Goal: Check status: Check status

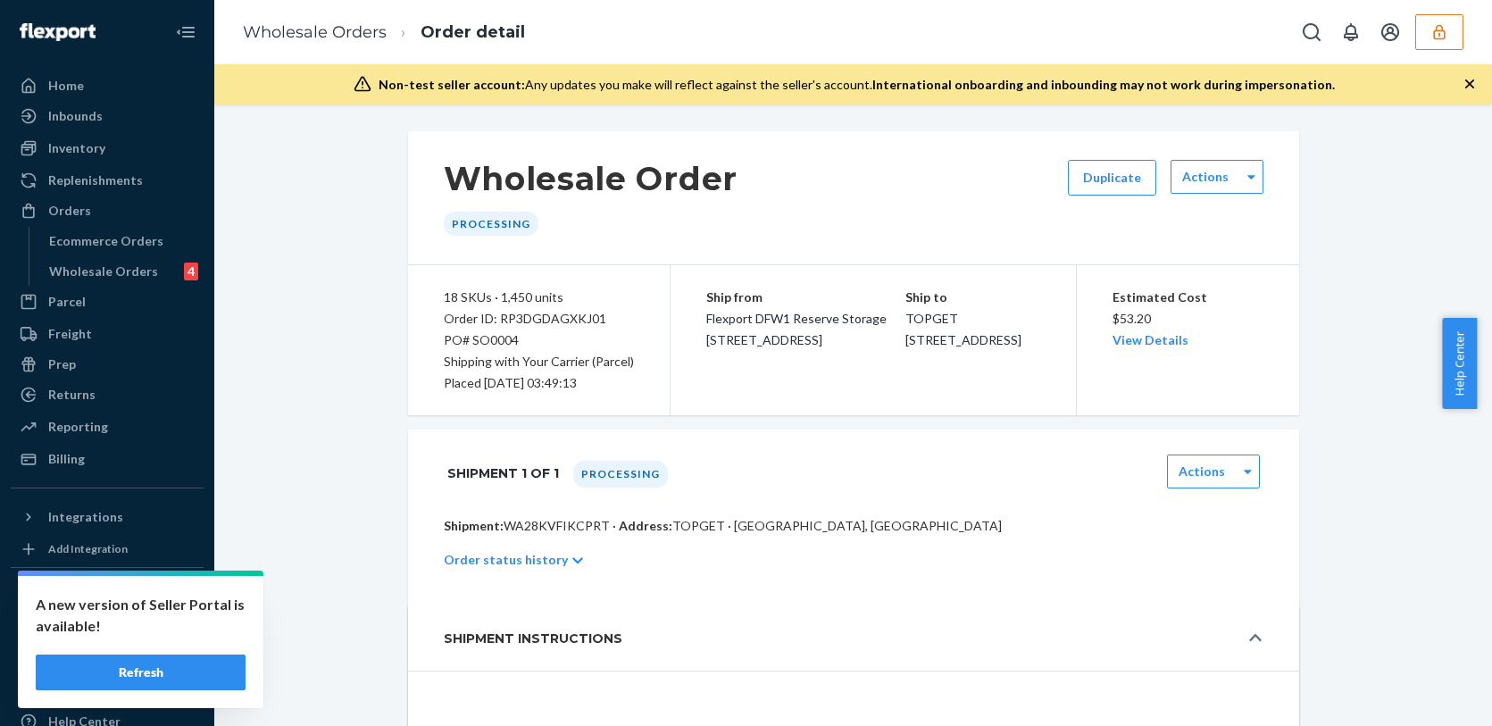
click at [1448, 46] on button "button" at bounding box center [1440, 32] width 48 height 36
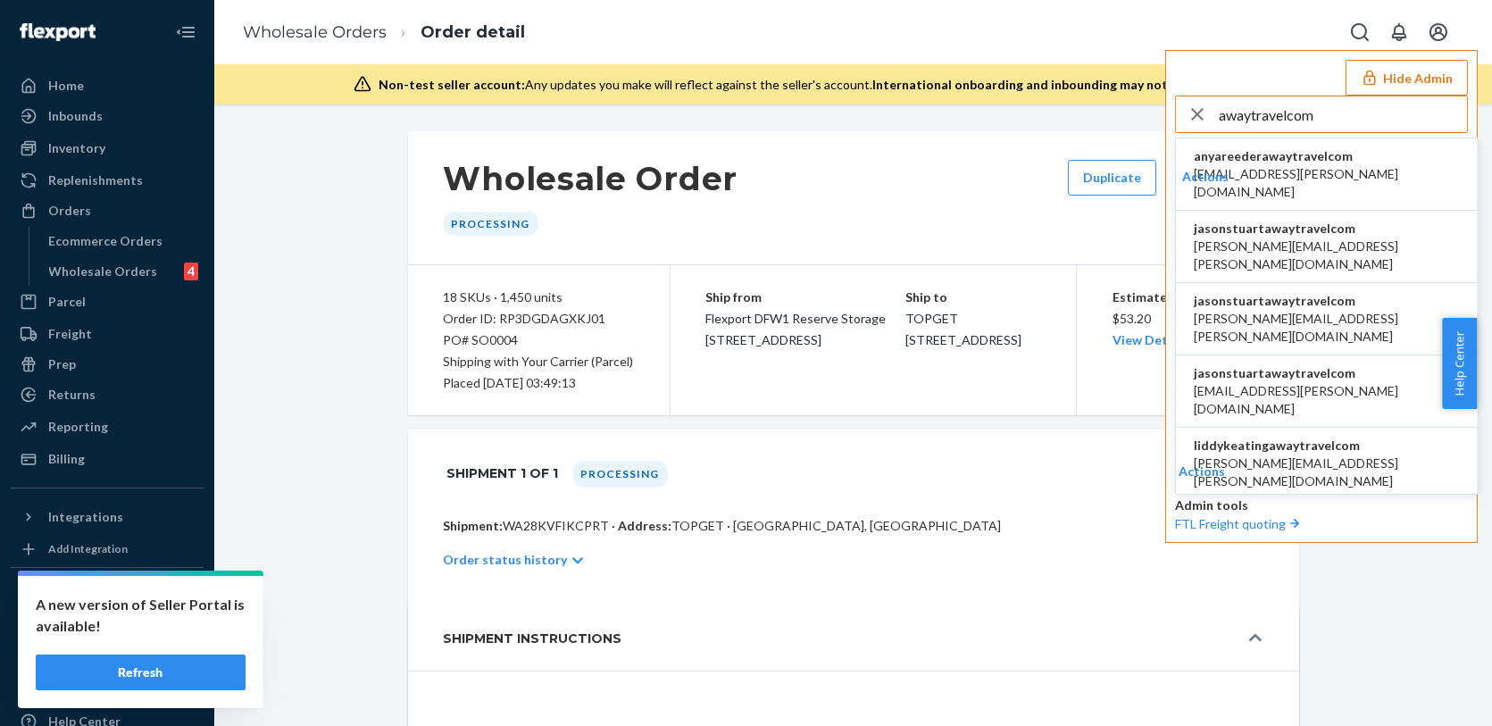
type input "awaytravelcom"
click at [1287, 238] on span "[PERSON_NAME][EMAIL_ADDRESS][PERSON_NAME][DOMAIN_NAME]" at bounding box center [1327, 256] width 266 height 36
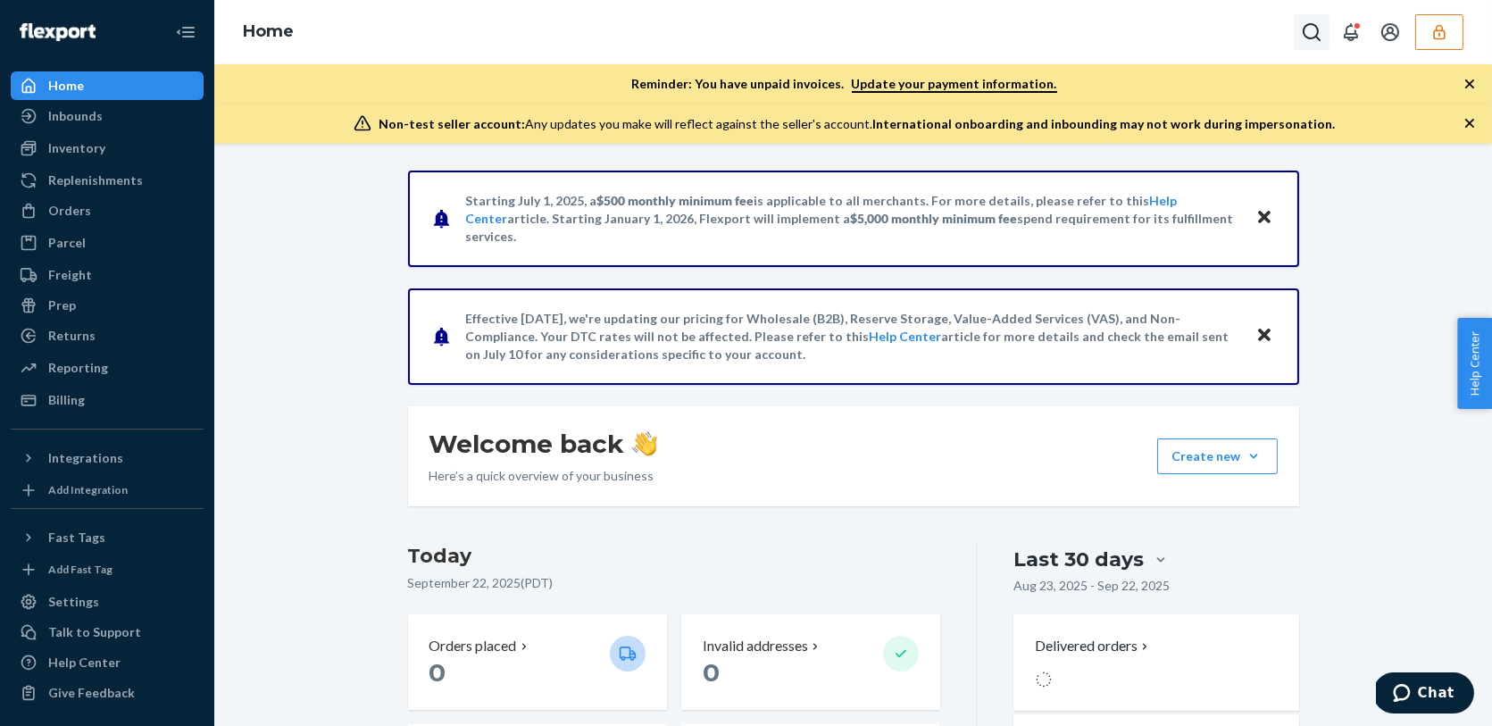
click at [1328, 37] on button "Open Search Box" at bounding box center [1312, 32] width 36 height 36
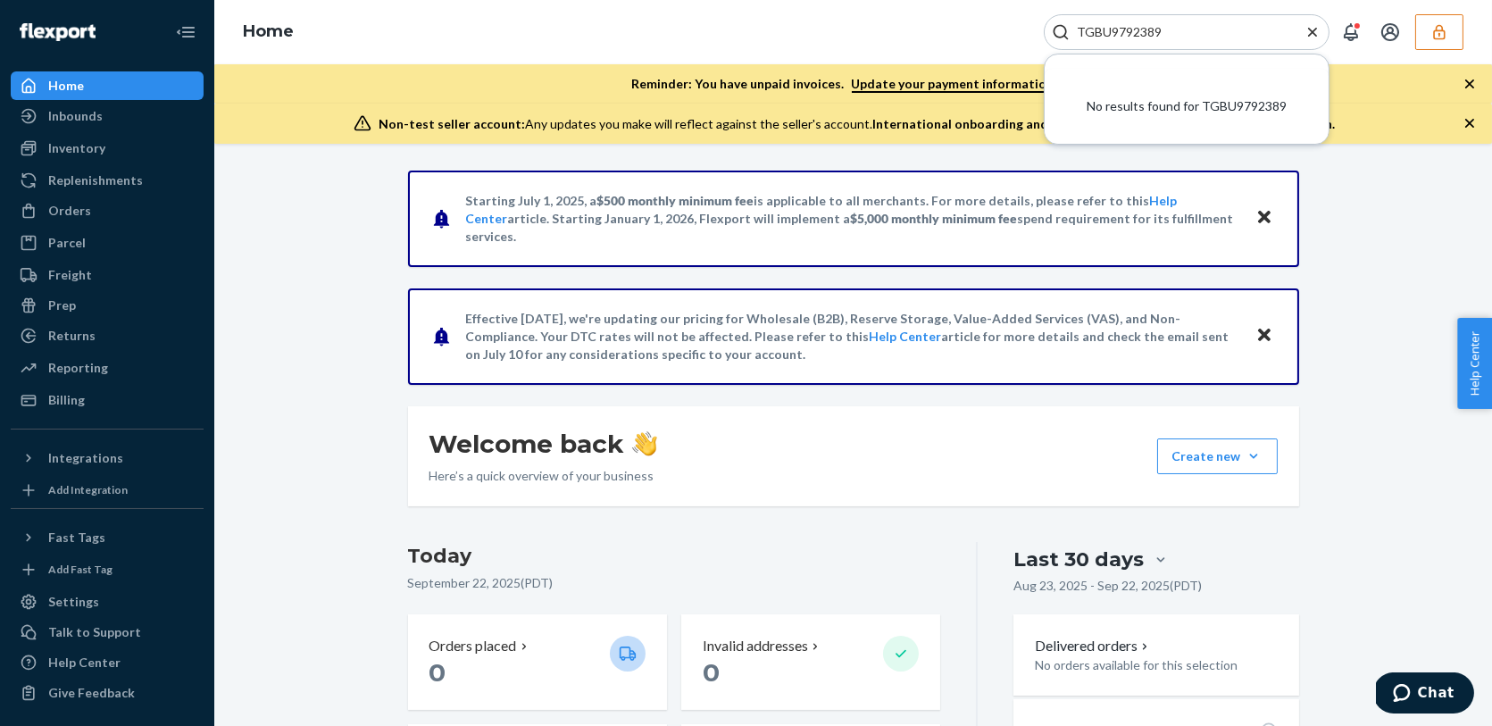
type input "TGBU9792389"
click at [127, 130] on div "Inbounds Shipping Plans Problems" at bounding box center [107, 117] width 193 height 30
click at [124, 123] on div "Inbounds" at bounding box center [107, 116] width 189 height 25
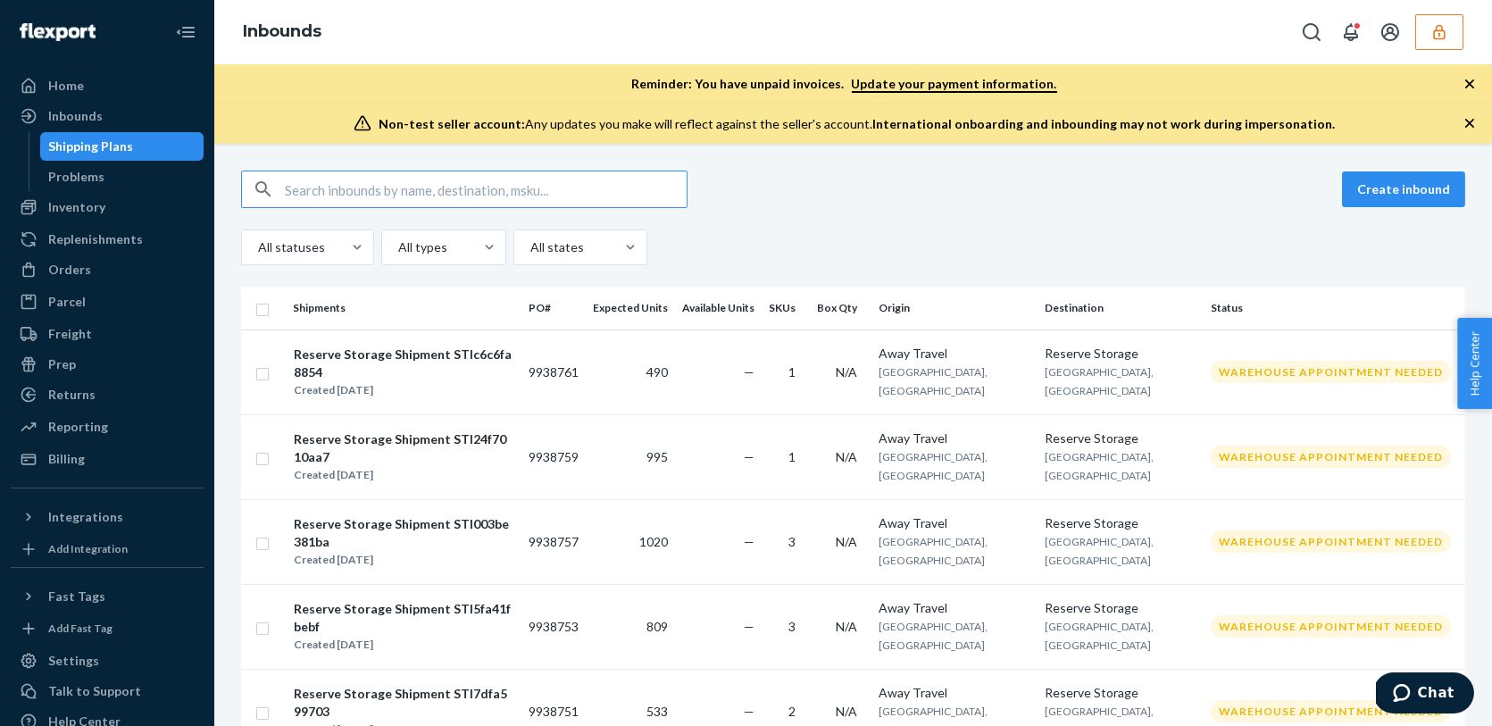
type input "TGBU9792389"
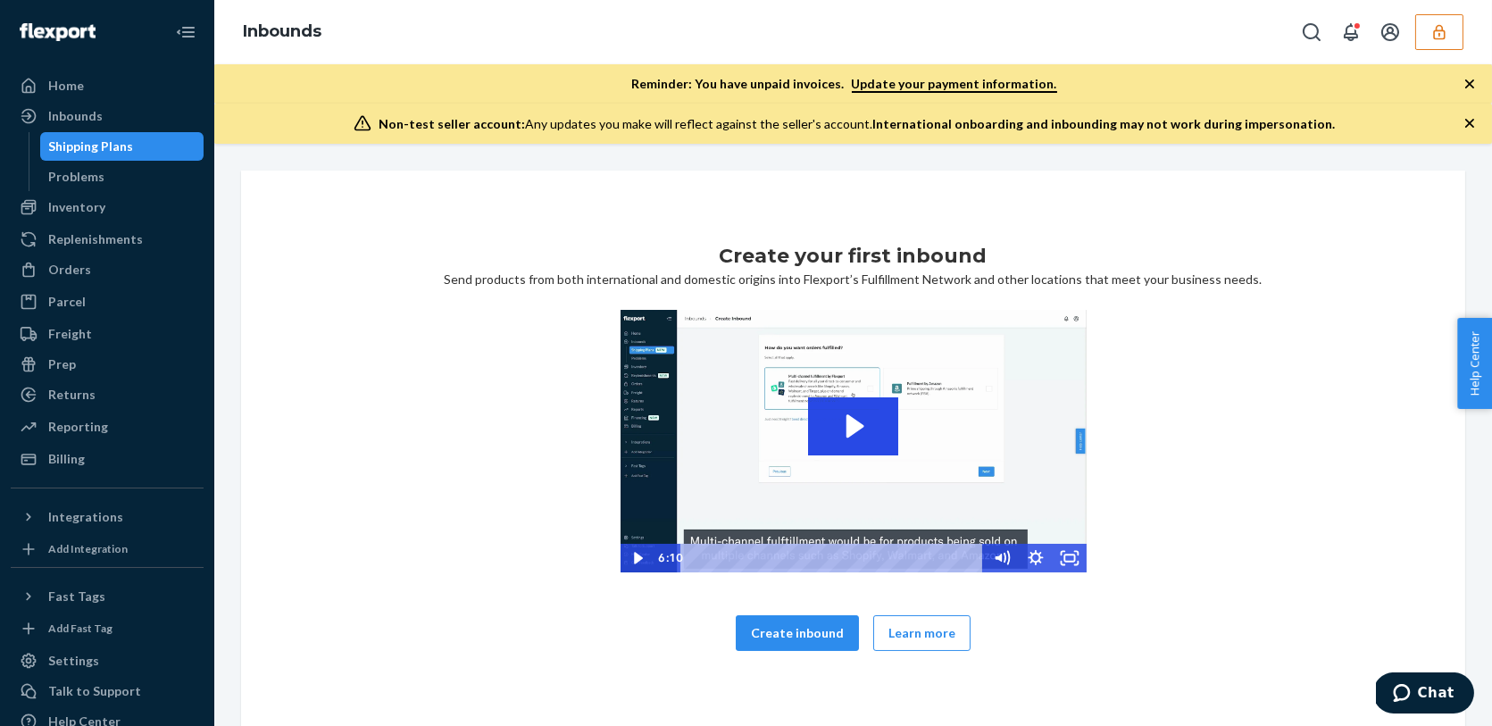
click at [130, 143] on div "Shipping Plans" at bounding box center [122, 146] width 161 height 25
click at [106, 185] on div "Problems" at bounding box center [122, 176] width 161 height 25
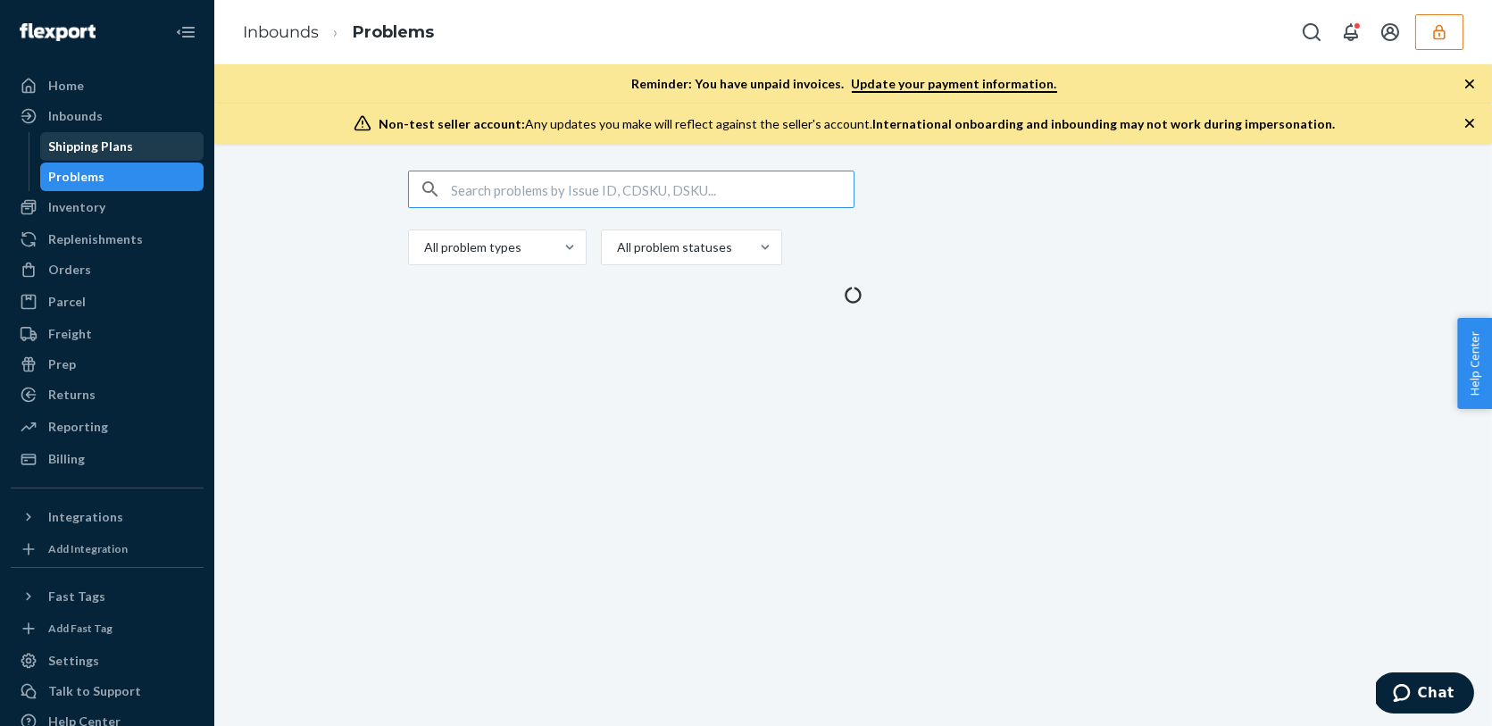
click at [106, 141] on div "Shipping Plans" at bounding box center [91, 147] width 85 height 18
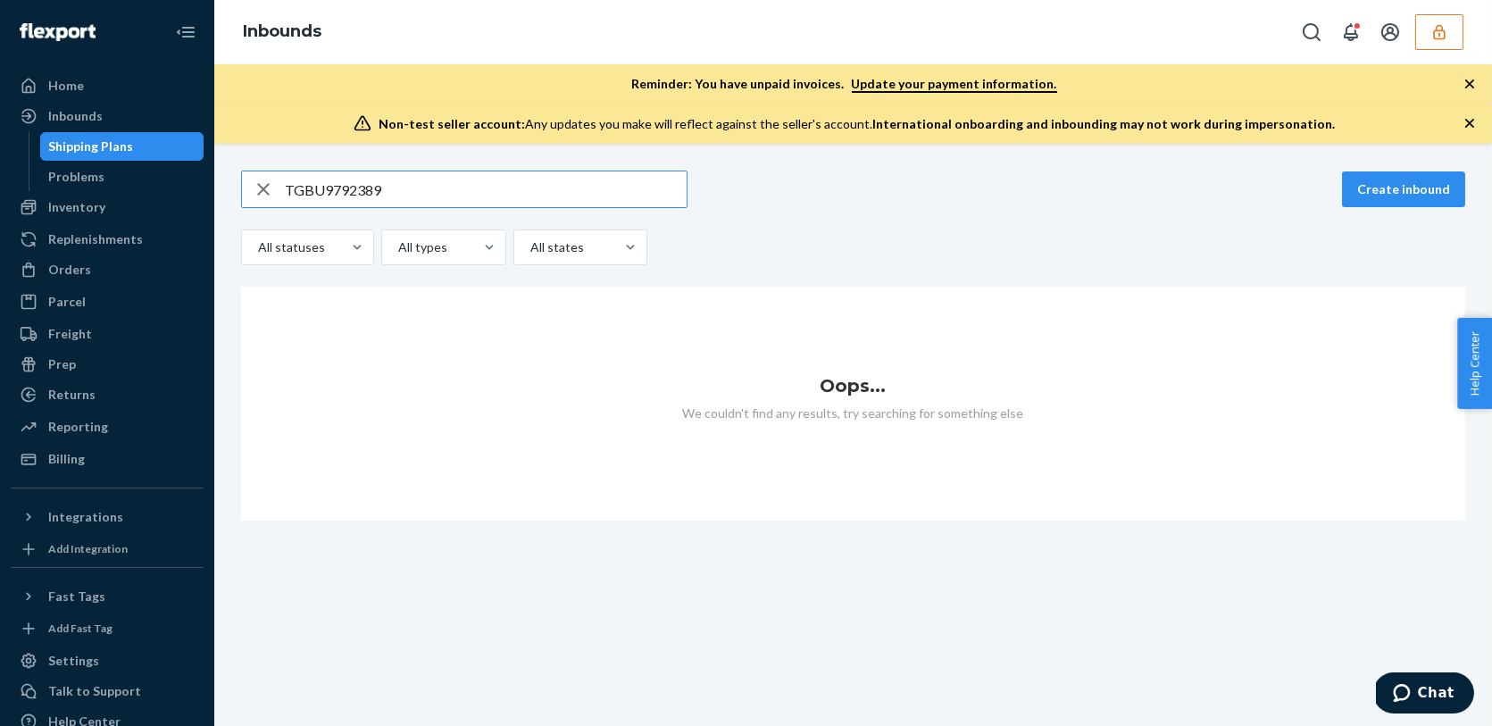
type input "TGBU9792389"
click at [82, 200] on div "Inventory" at bounding box center [76, 207] width 57 height 18
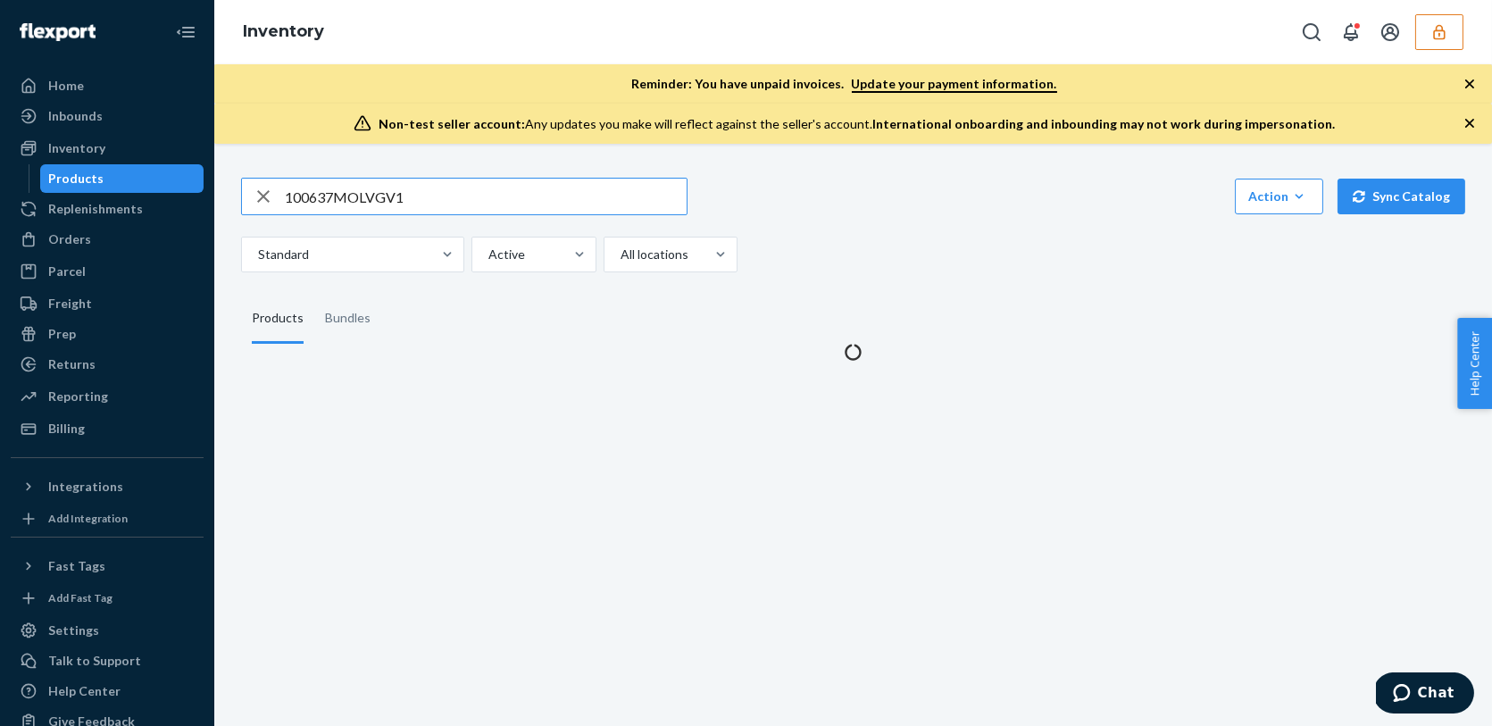
type input "100637MOLVGV1"
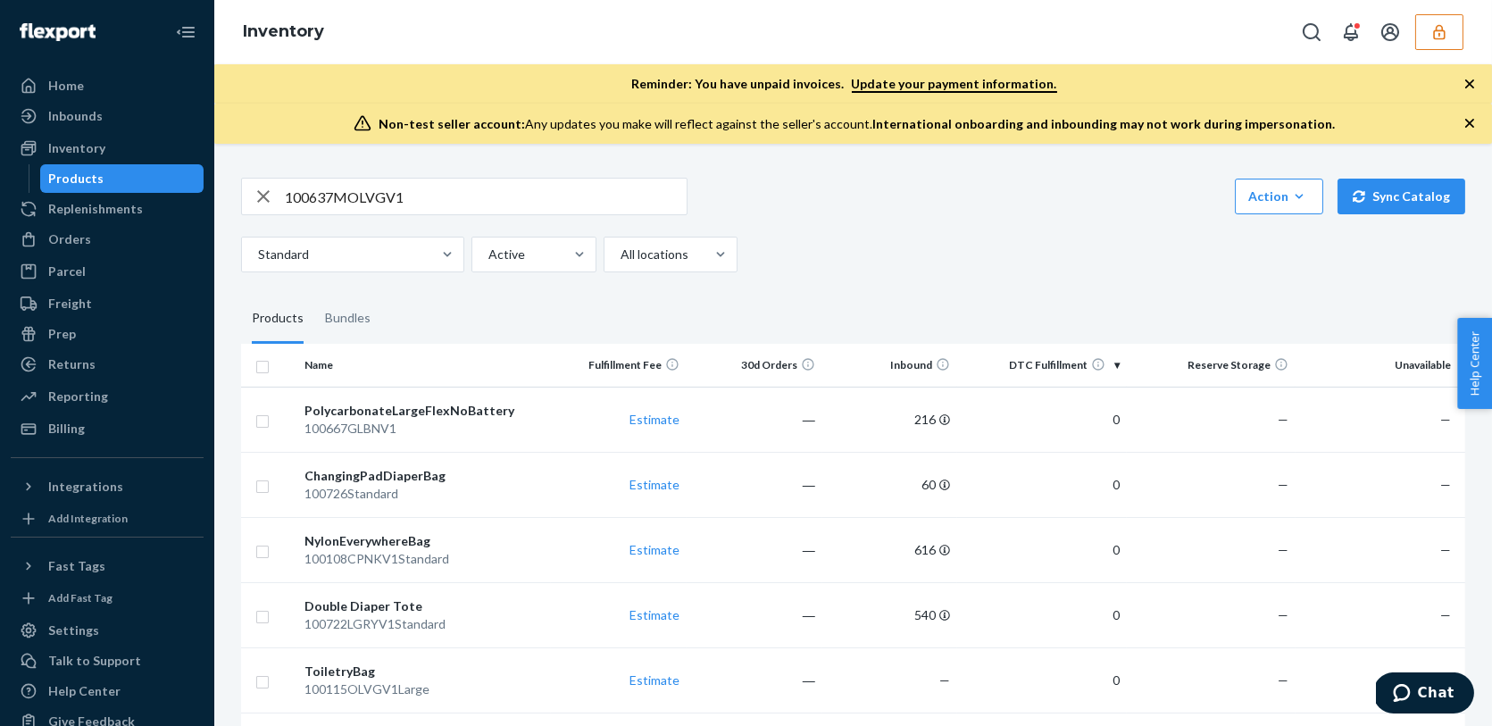
click at [464, 188] on input "100637MOLVGV1" at bounding box center [486, 197] width 402 height 36
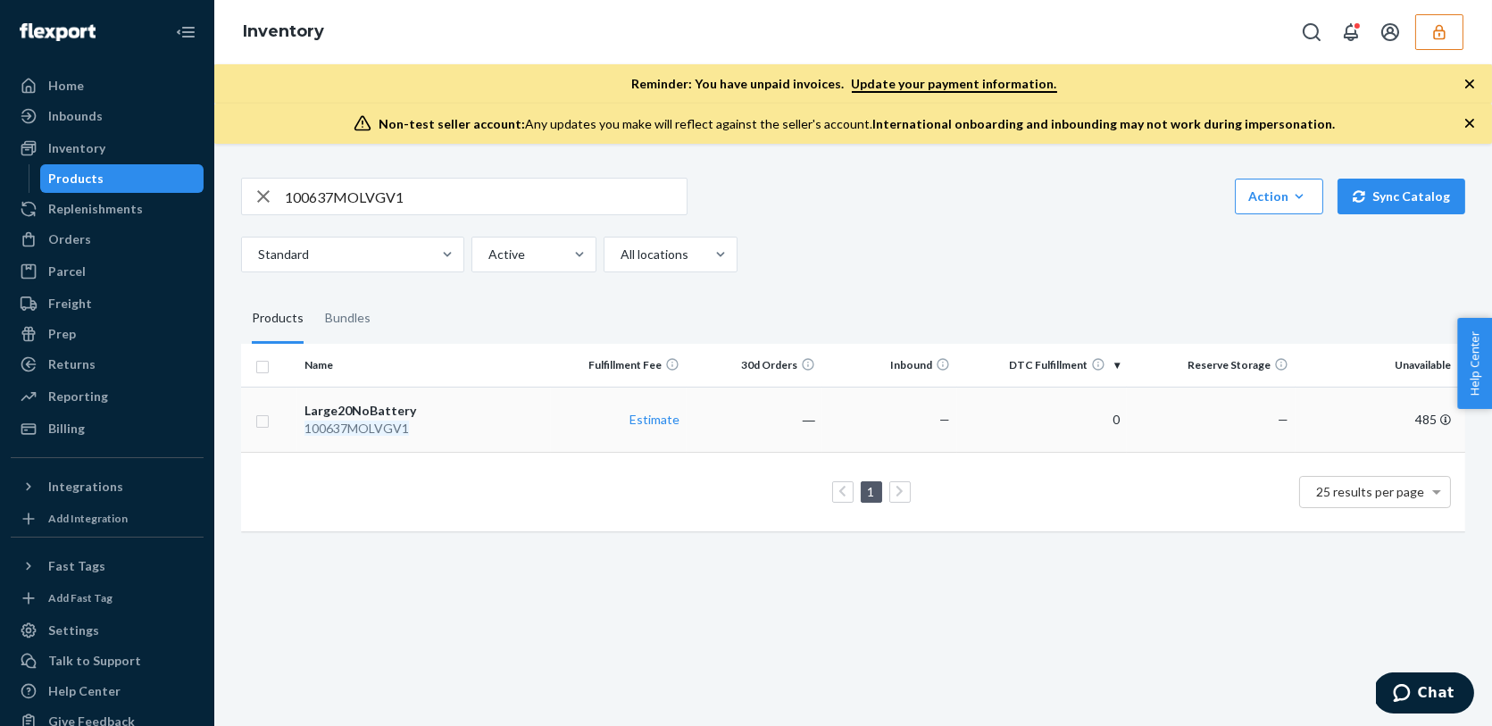
click at [468, 426] on div "100637MOLVGV1" at bounding box center [424, 429] width 239 height 18
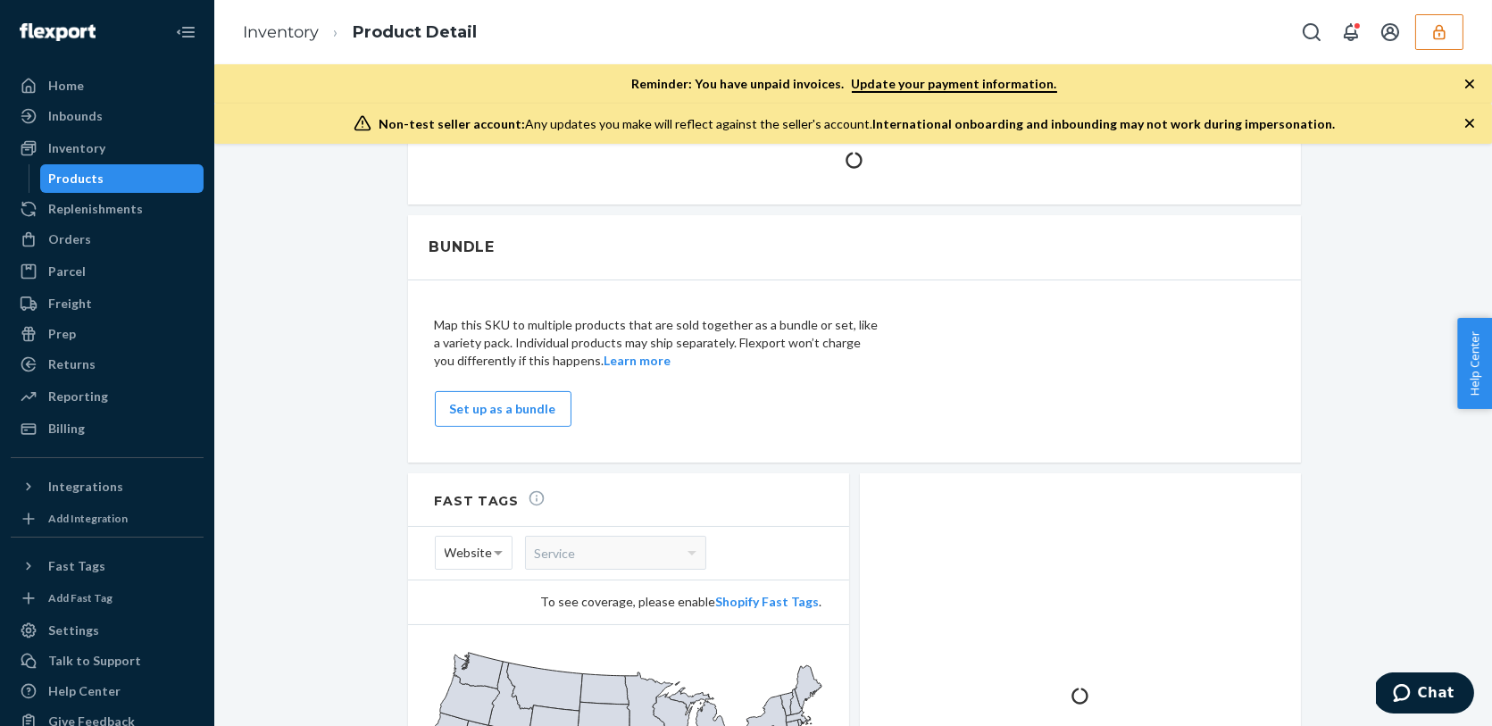
scroll to position [1310, 0]
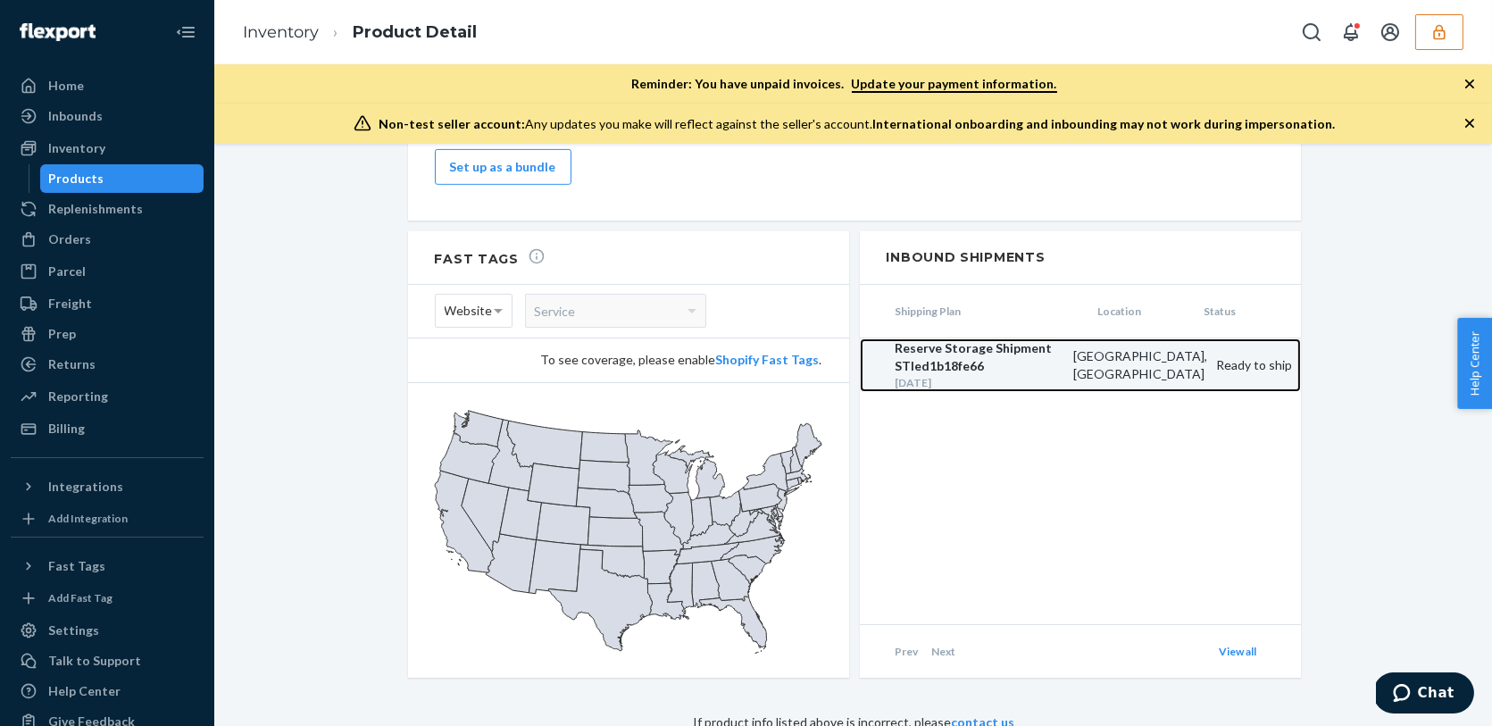
click at [1019, 375] on div "[DATE]" at bounding box center [980, 382] width 169 height 15
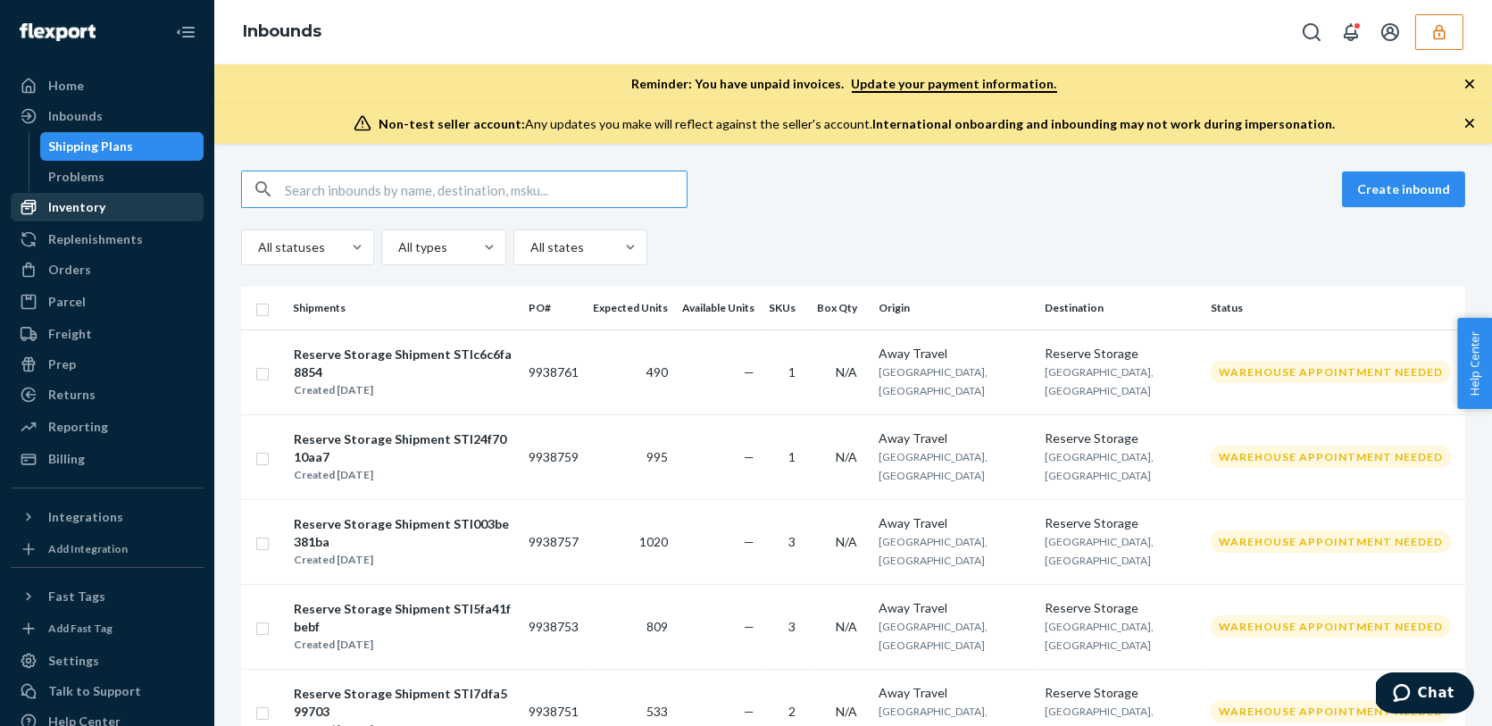
click at [73, 212] on div "Inventory" at bounding box center [76, 207] width 57 height 18
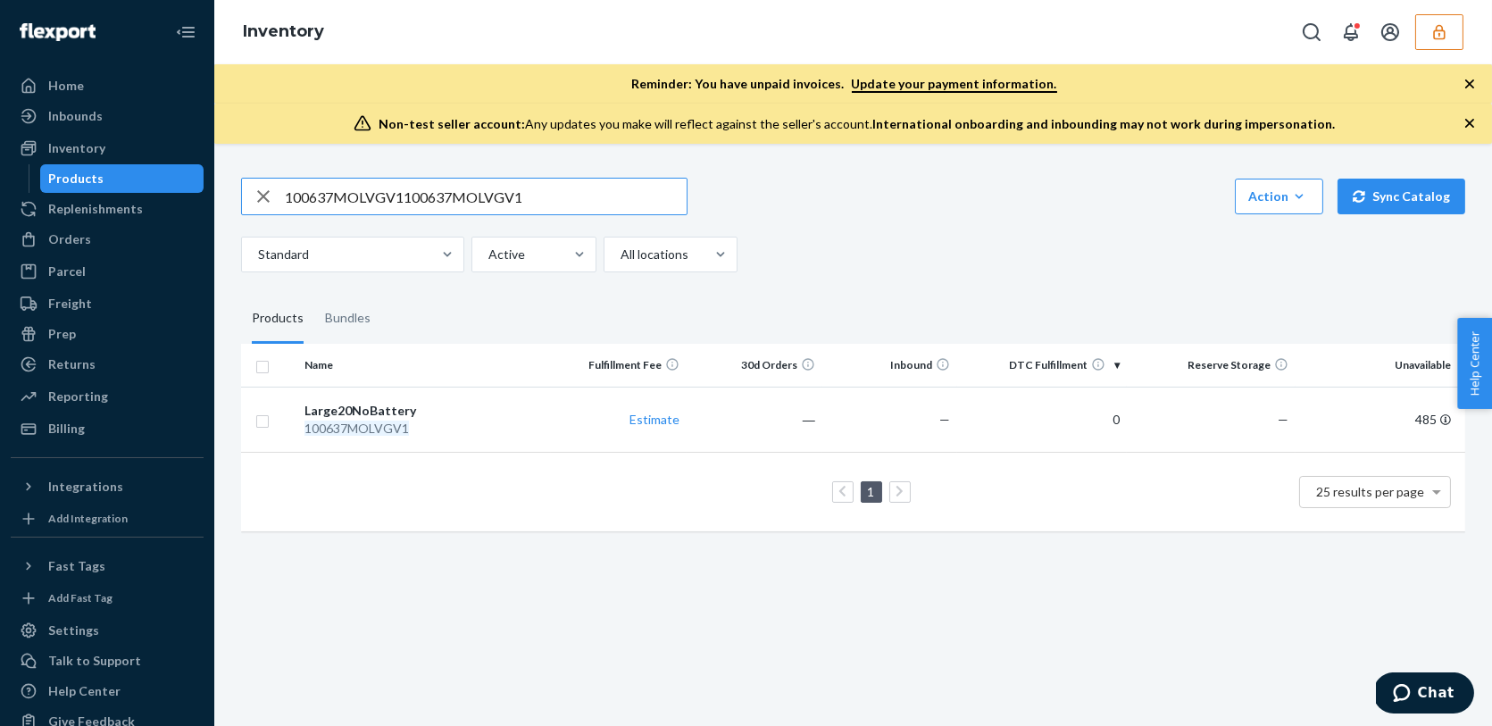
type input "100637MOLVGV1"
click at [484, 436] on td "Large20NoBattery 100637MOLVGV1" at bounding box center [424, 419] width 254 height 65
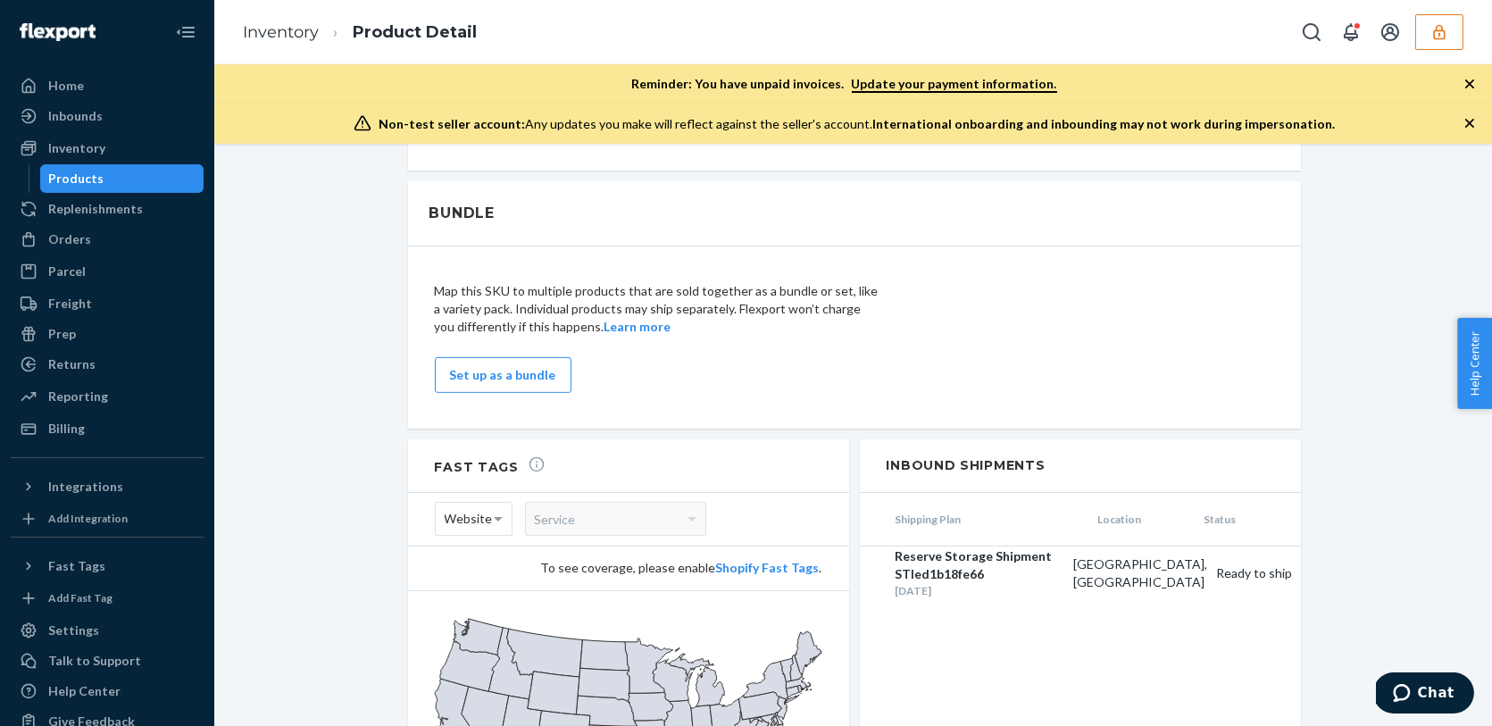
scroll to position [1108, 0]
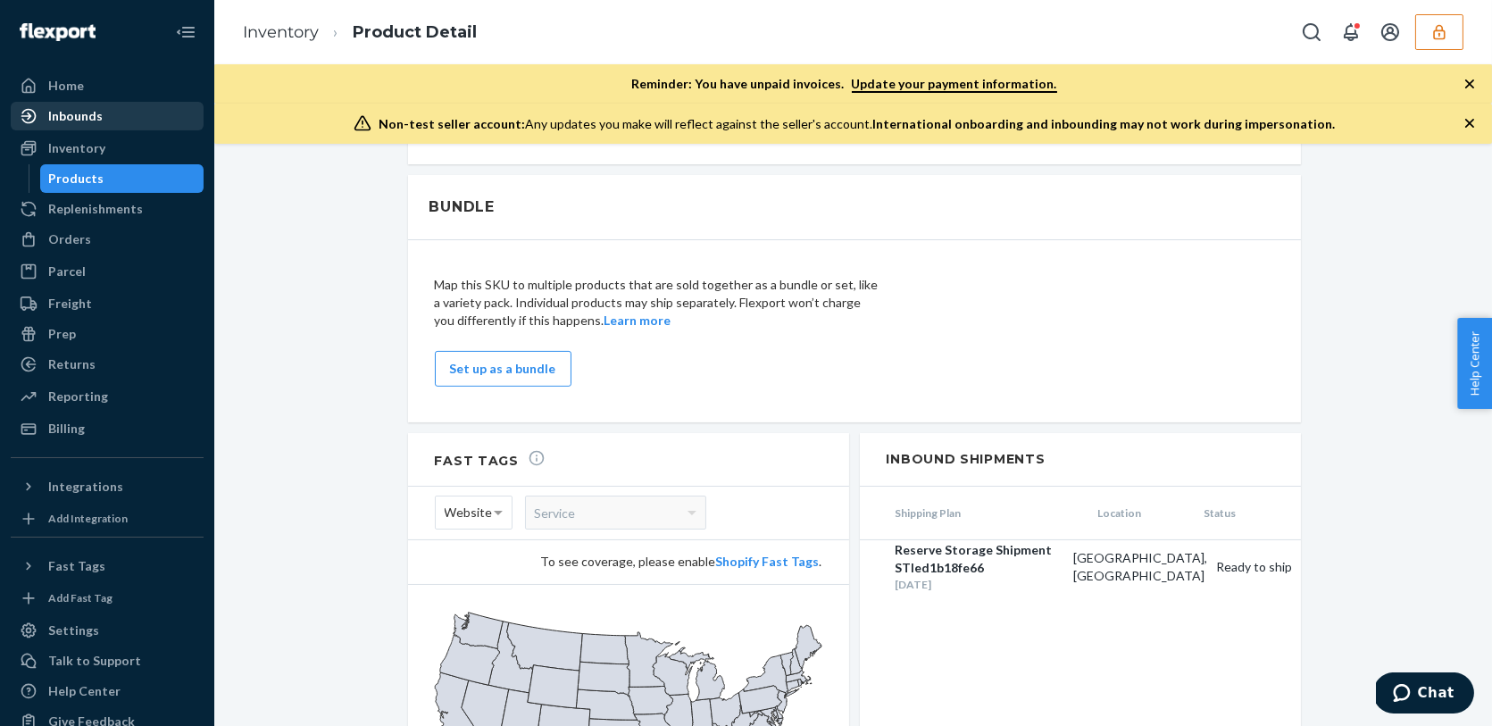
click at [74, 114] on div "Inbounds" at bounding box center [75, 116] width 54 height 18
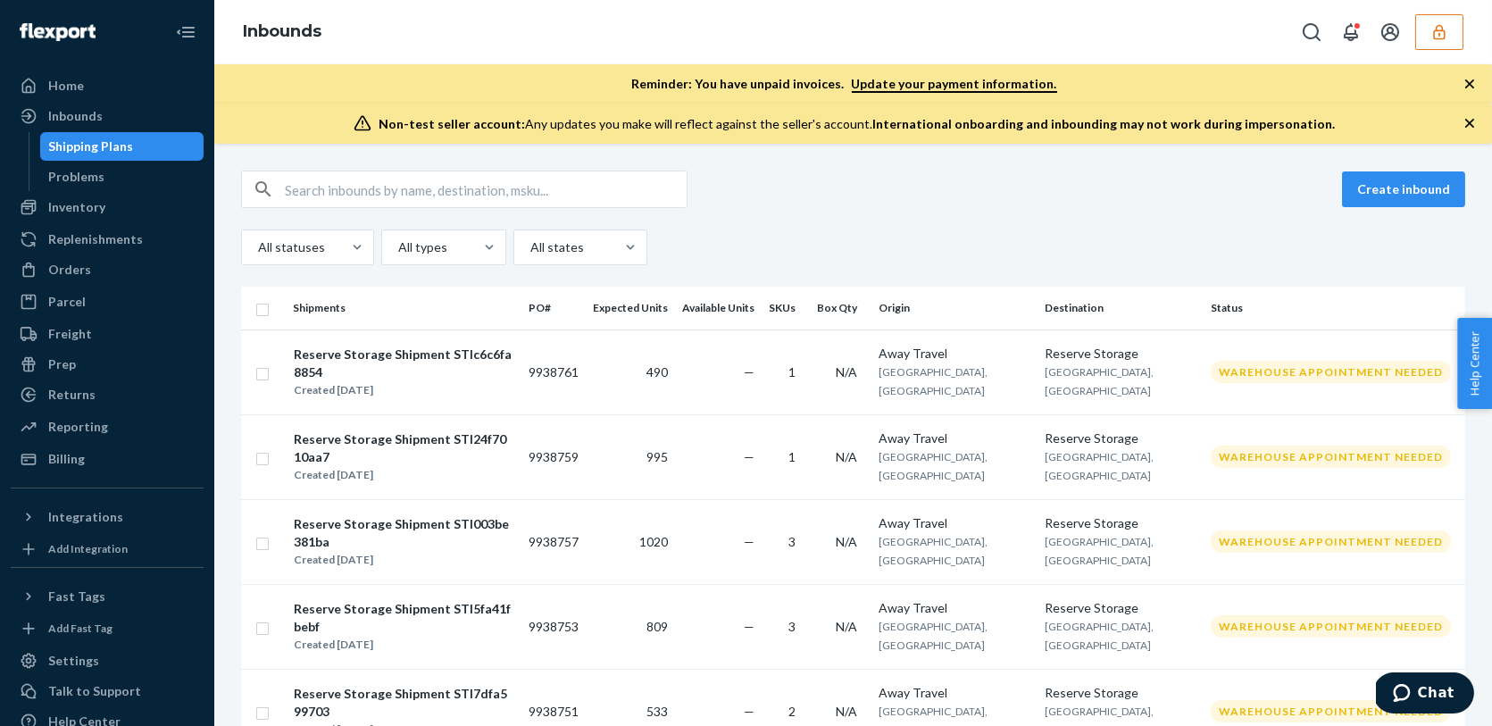
scroll to position [1627, 0]
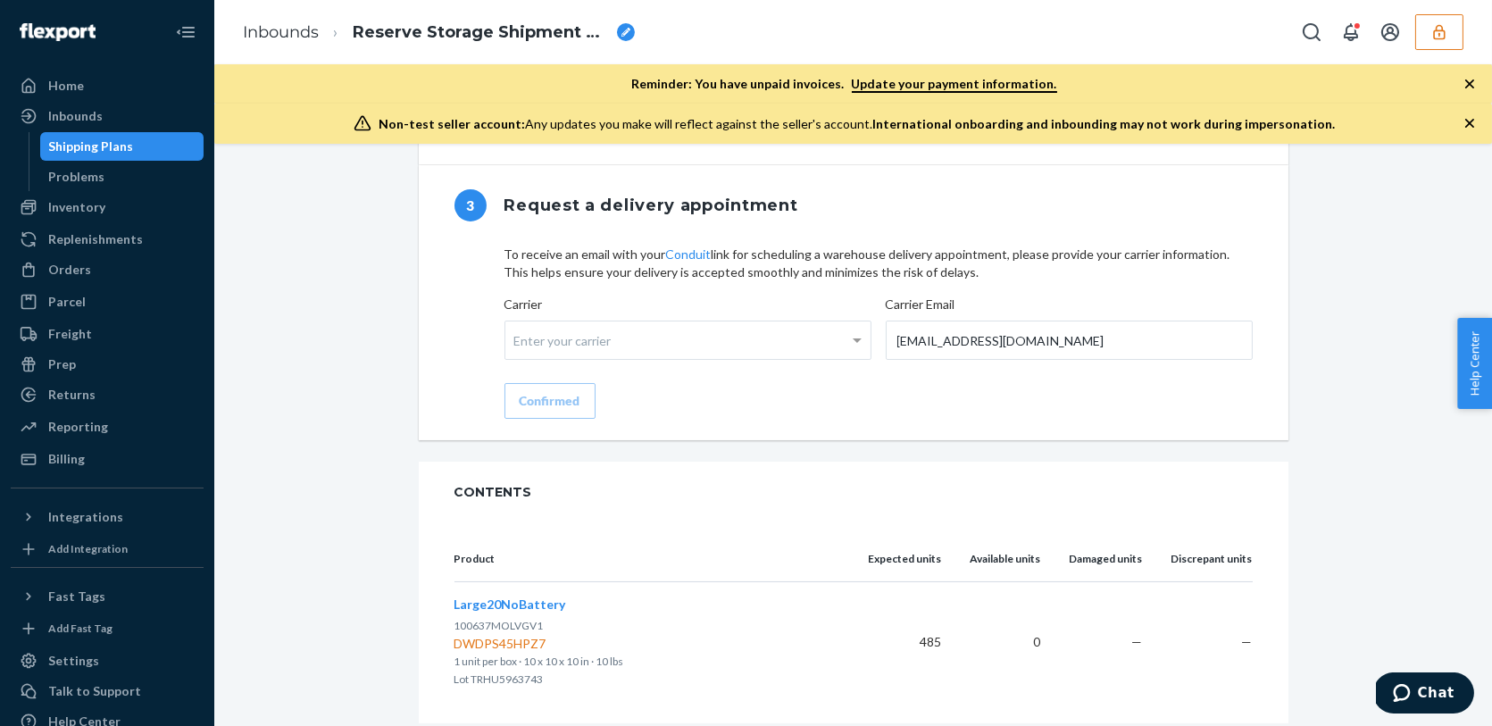
scroll to position [1520, 0]
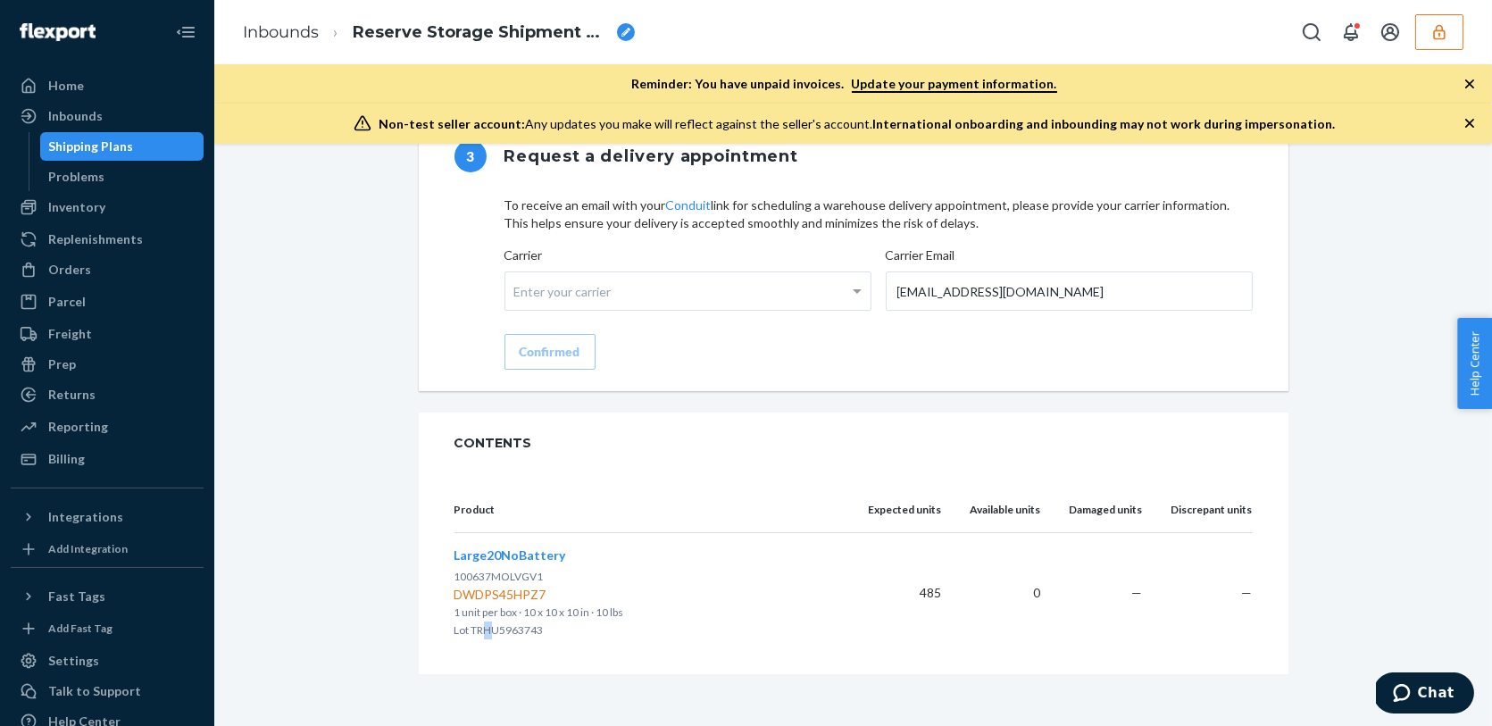
click at [489, 622] on p "Lot TRHU5963743" at bounding box center [648, 631] width 386 height 18
drag, startPoint x: 547, startPoint y: 626, endPoint x: 457, endPoint y: 628, distance: 89.3
click at [457, 628] on p "Lot TRHU5963743" at bounding box center [648, 631] width 386 height 18
click at [691, 606] on p "1 unit per box · 10 x 10 x 10 in · 10 lbs" at bounding box center [648, 613] width 386 height 18
click at [138, 144] on div "Shipping Plans" at bounding box center [122, 146] width 161 height 25
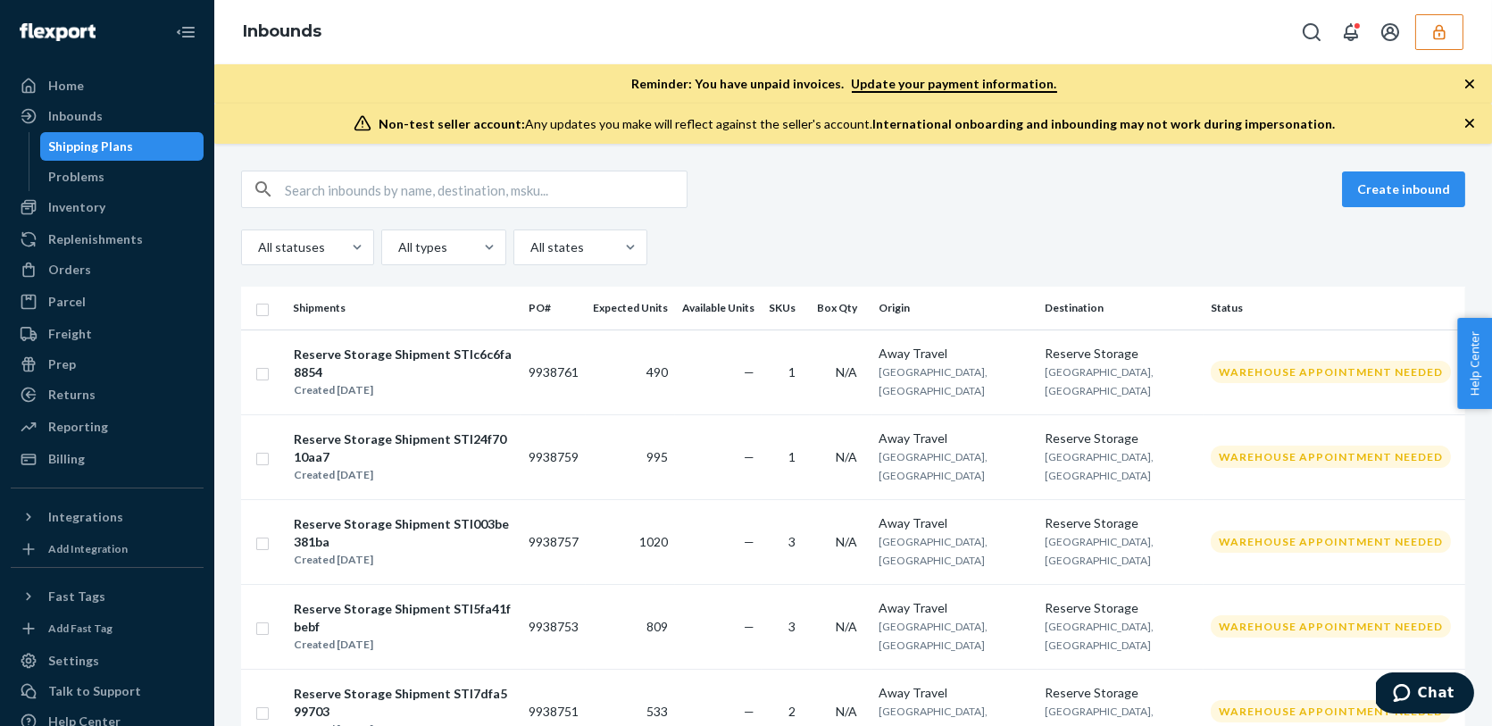
click at [397, 169] on div "Create inbound All statuses All types All states Shipments PO# Expected Units A…" at bounding box center [853, 435] width 1278 height 582
click at [374, 194] on input "text" at bounding box center [486, 189] width 402 height 36
paste input "TGBU9792389"
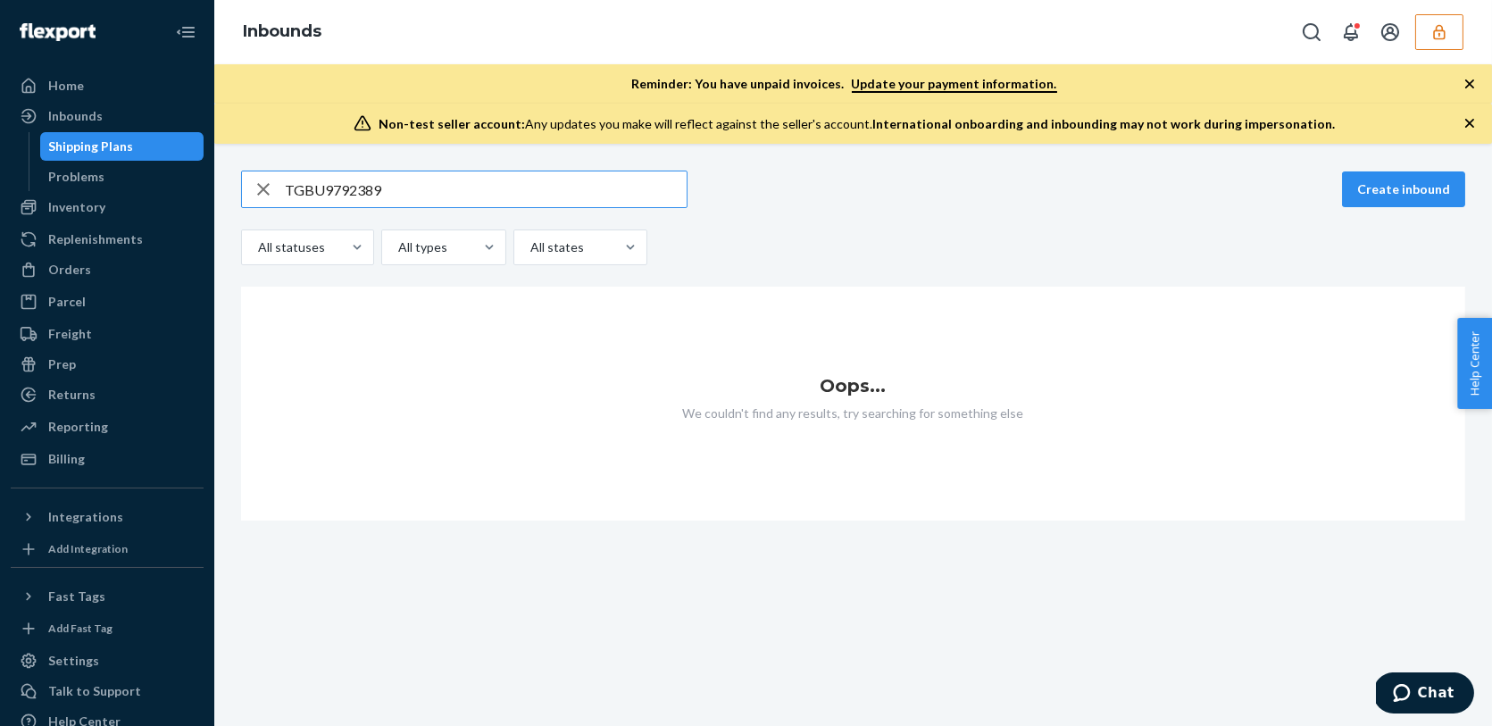
drag, startPoint x: 474, startPoint y: 190, endPoint x: 231, endPoint y: 190, distance: 242.9
click at [231, 190] on div "TGBU9792389 Create inbound All statuses All types All states Oops... We couldn'…" at bounding box center [853, 346] width 1251 height 350
paste input "100637MOLVGV1"
type input "100637MOLVGV1"
drag, startPoint x: 419, startPoint y: 188, endPoint x: 196, endPoint y: 180, distance: 222.5
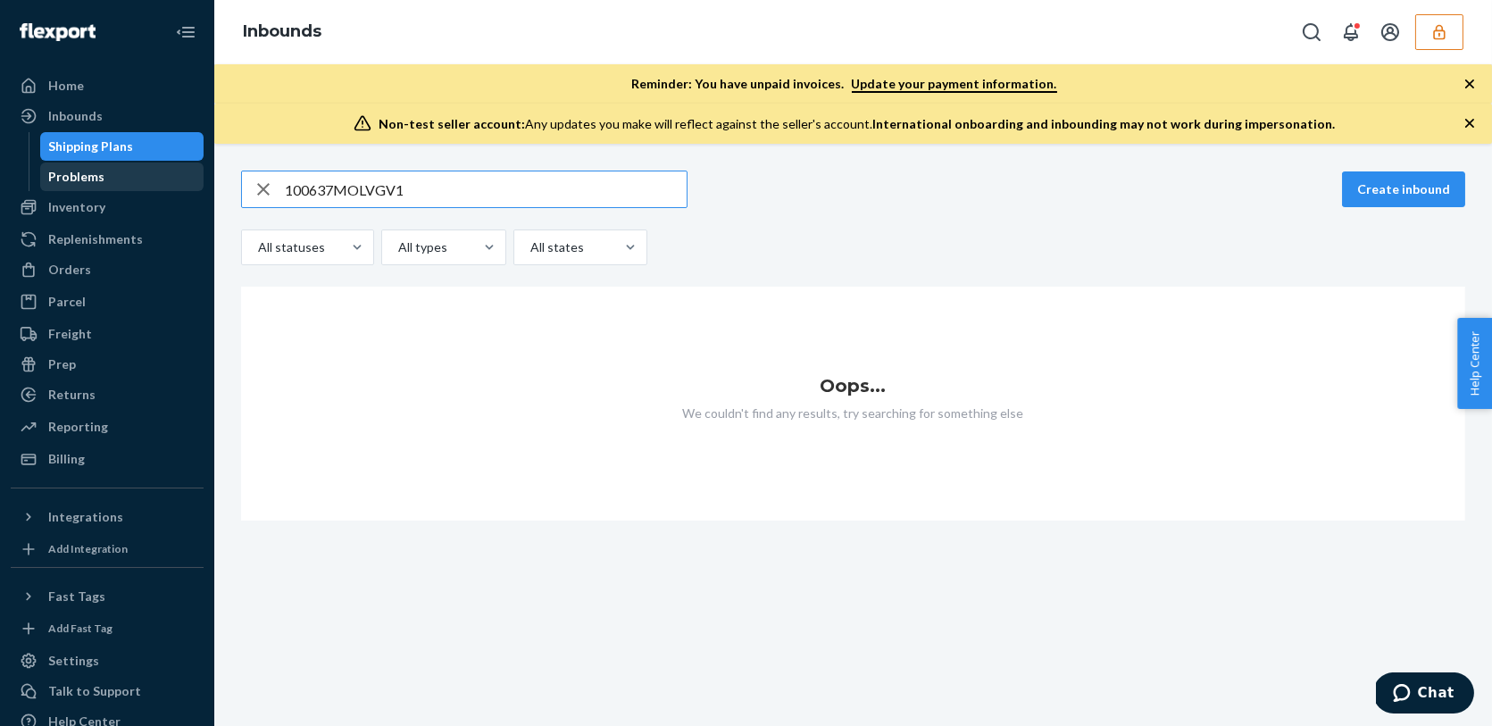
click at [196, 180] on div "Home Inbounds Shipping Plans Problems Inventory Products Replenishments Orders …" at bounding box center [746, 363] width 1492 height 726
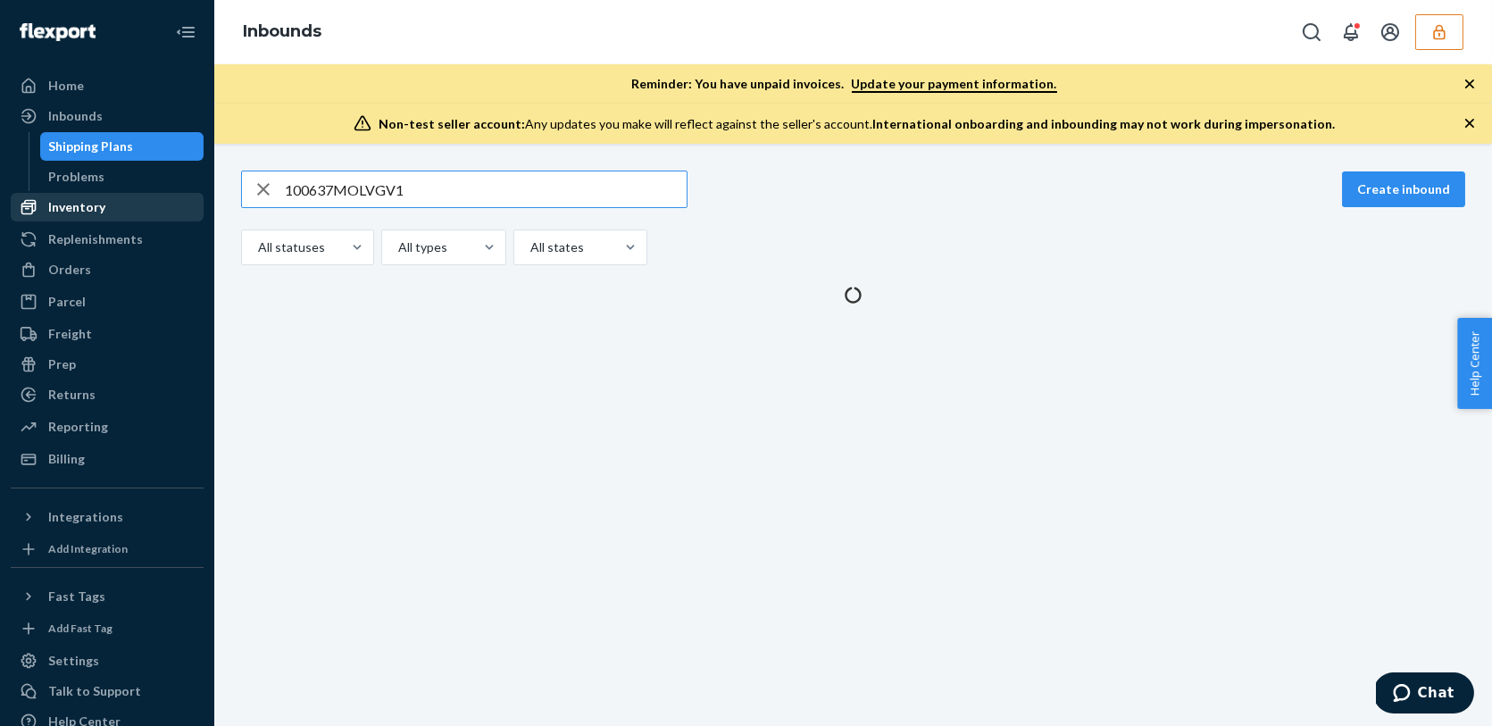
click at [86, 205] on div "Inventory" at bounding box center [76, 207] width 57 height 18
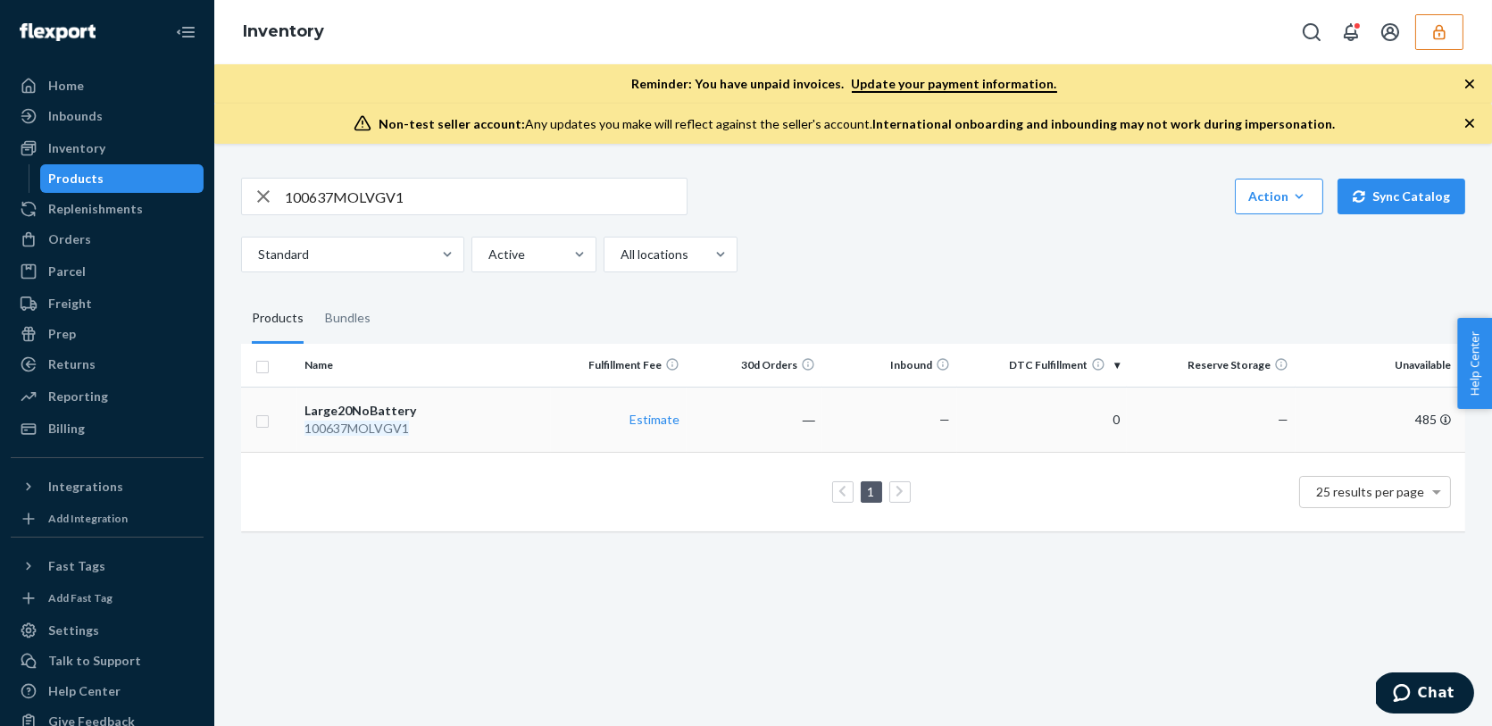
click at [494, 420] on div "100637MOLVGV1" at bounding box center [424, 429] width 239 height 18
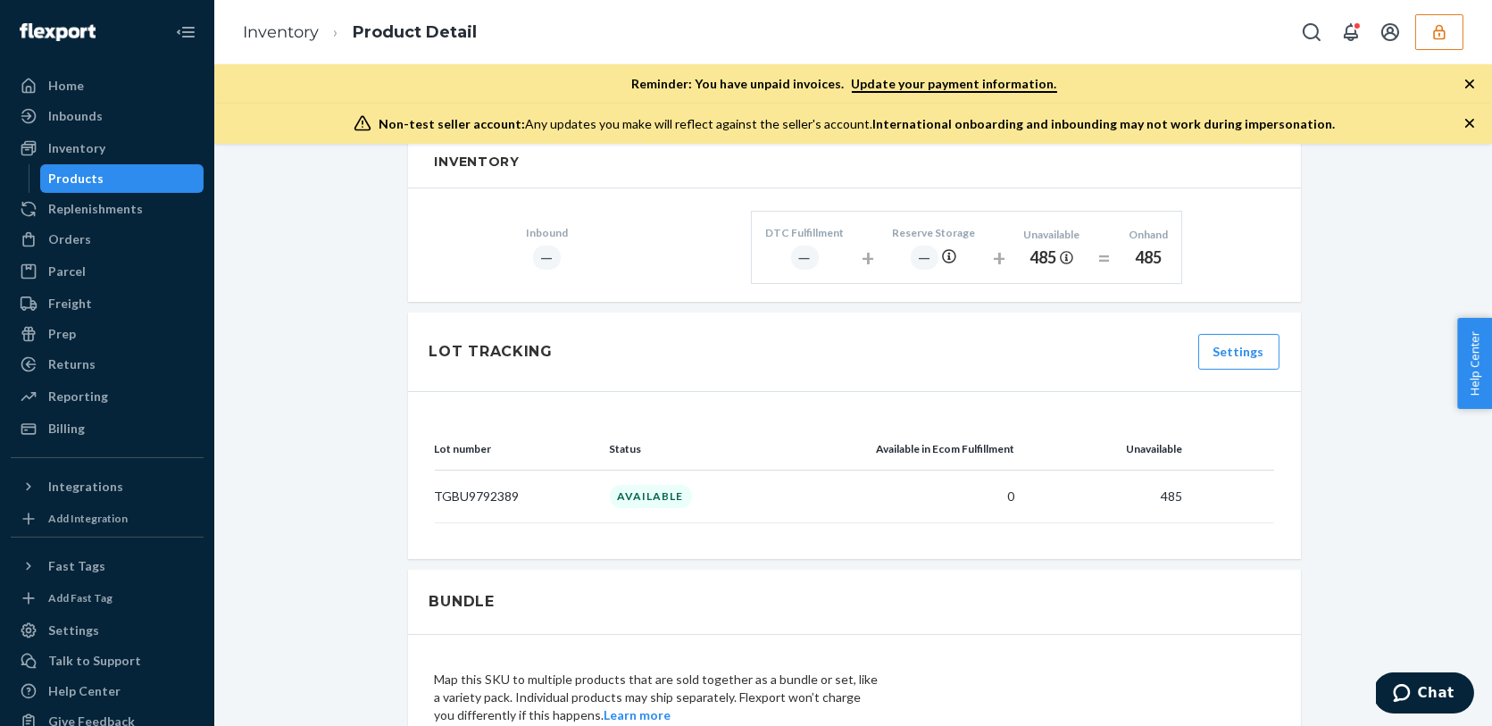
scroll to position [820, 0]
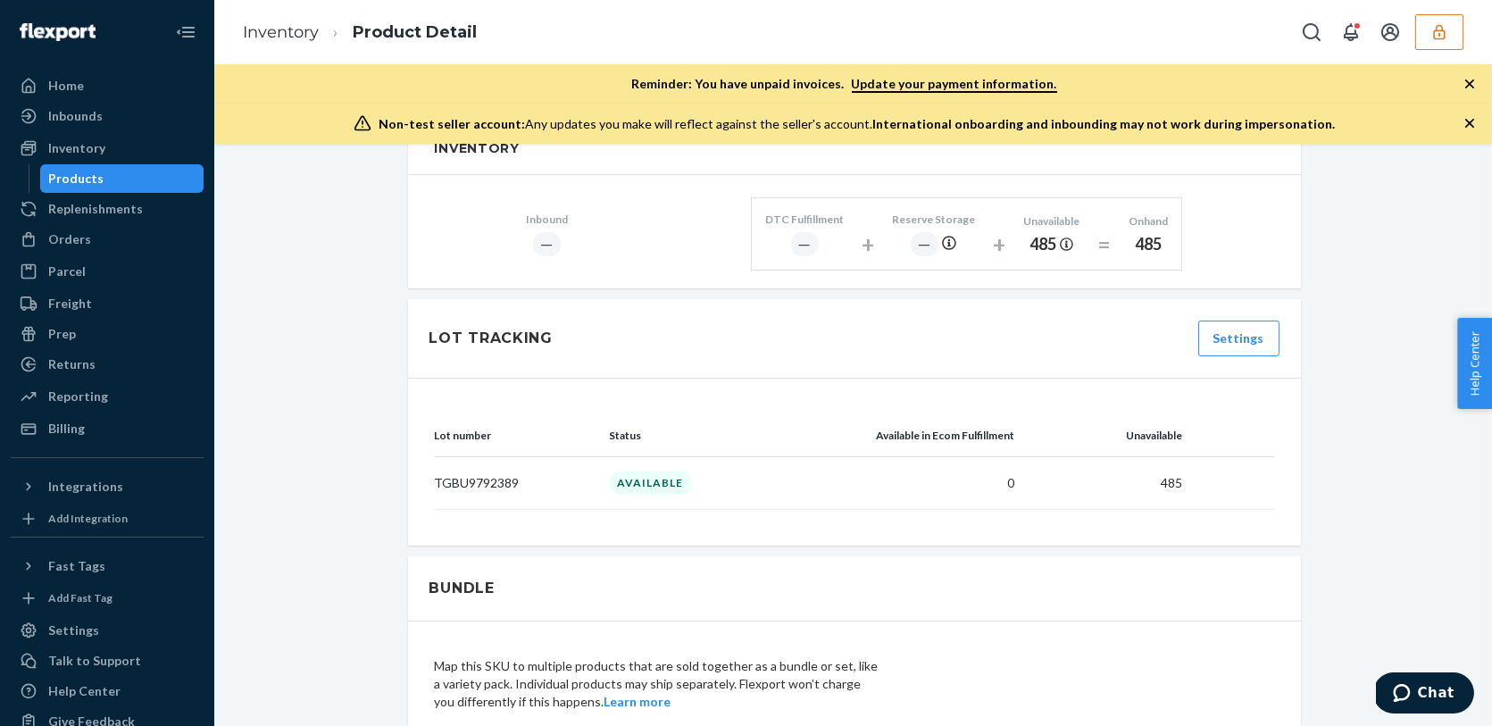
click at [1038, 489] on td "485" at bounding box center [1107, 483] width 168 height 52
click at [491, 484] on p "TGBU9792389" at bounding box center [515, 483] width 161 height 18
click at [490, 474] on p "TGBU9792389" at bounding box center [515, 483] width 161 height 18
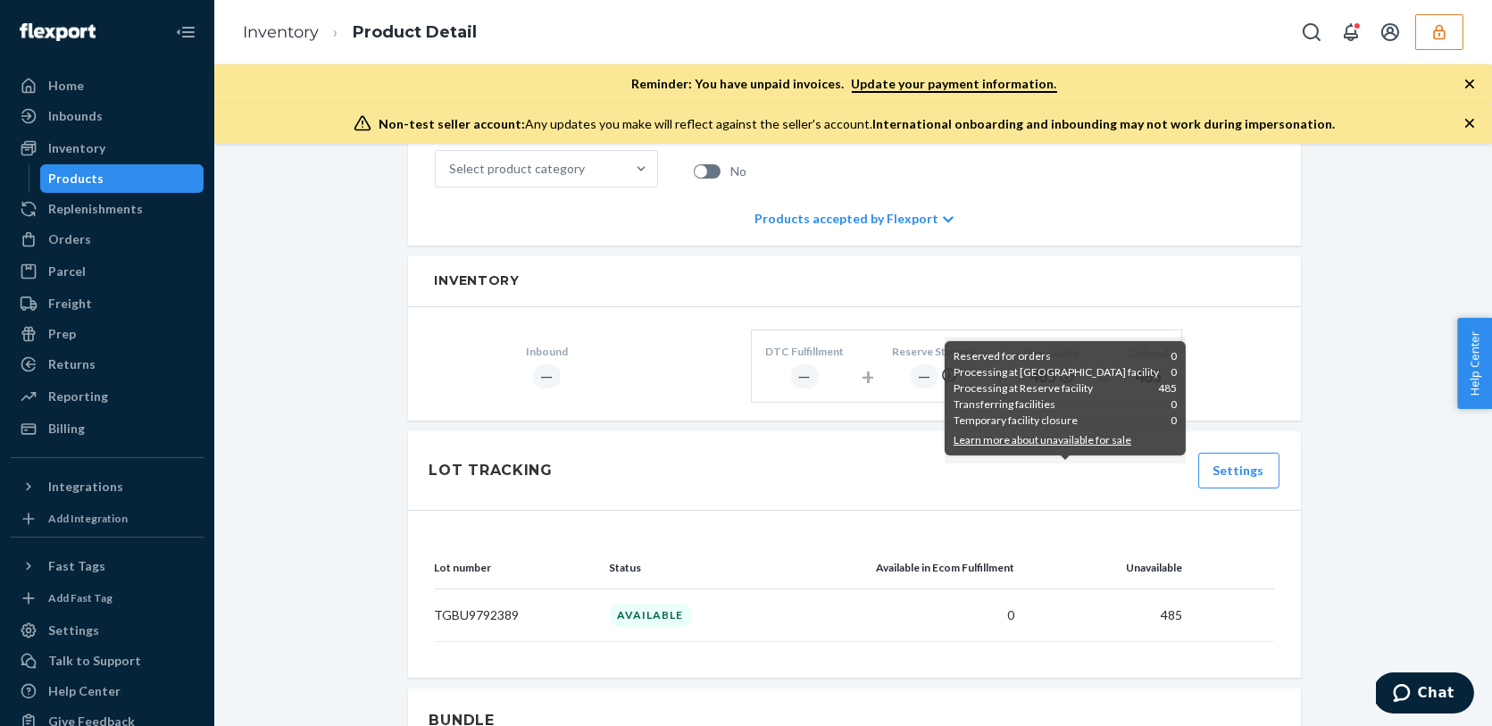
scroll to position [695, 0]
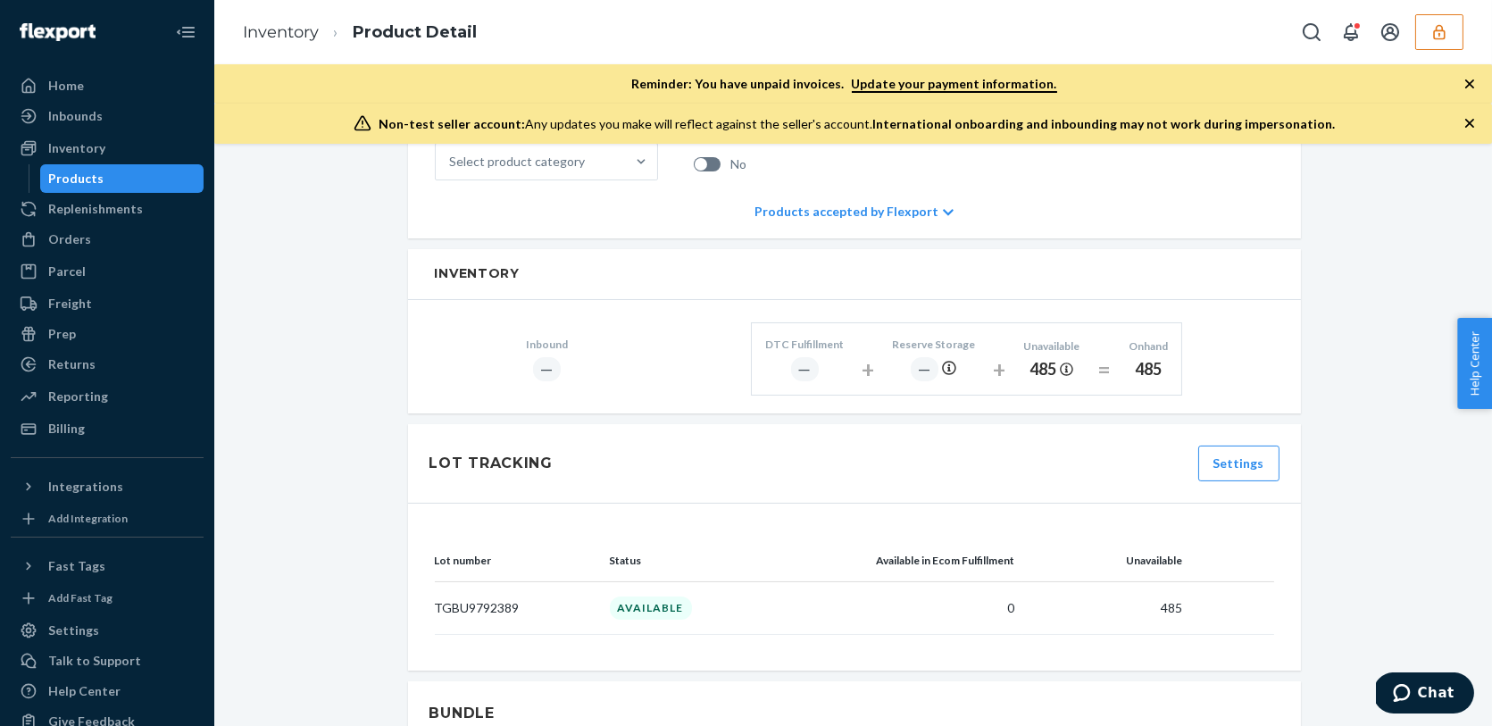
click at [609, 473] on div "Lot Tracking Settings" at bounding box center [854, 463] width 893 height 79
click at [743, 588] on td "AVAILABLE" at bounding box center [729, 608] width 252 height 52
click at [762, 593] on td "AVAILABLE" at bounding box center [729, 608] width 252 height 52
drag, startPoint x: 540, startPoint y: 600, endPoint x: 417, endPoint y: 600, distance: 123.2
click at [417, 600] on div "Lot number Status Available in Ecom Fulfillment Unavailable TGBU9792389 AVAILAB…" at bounding box center [854, 587] width 893 height 167
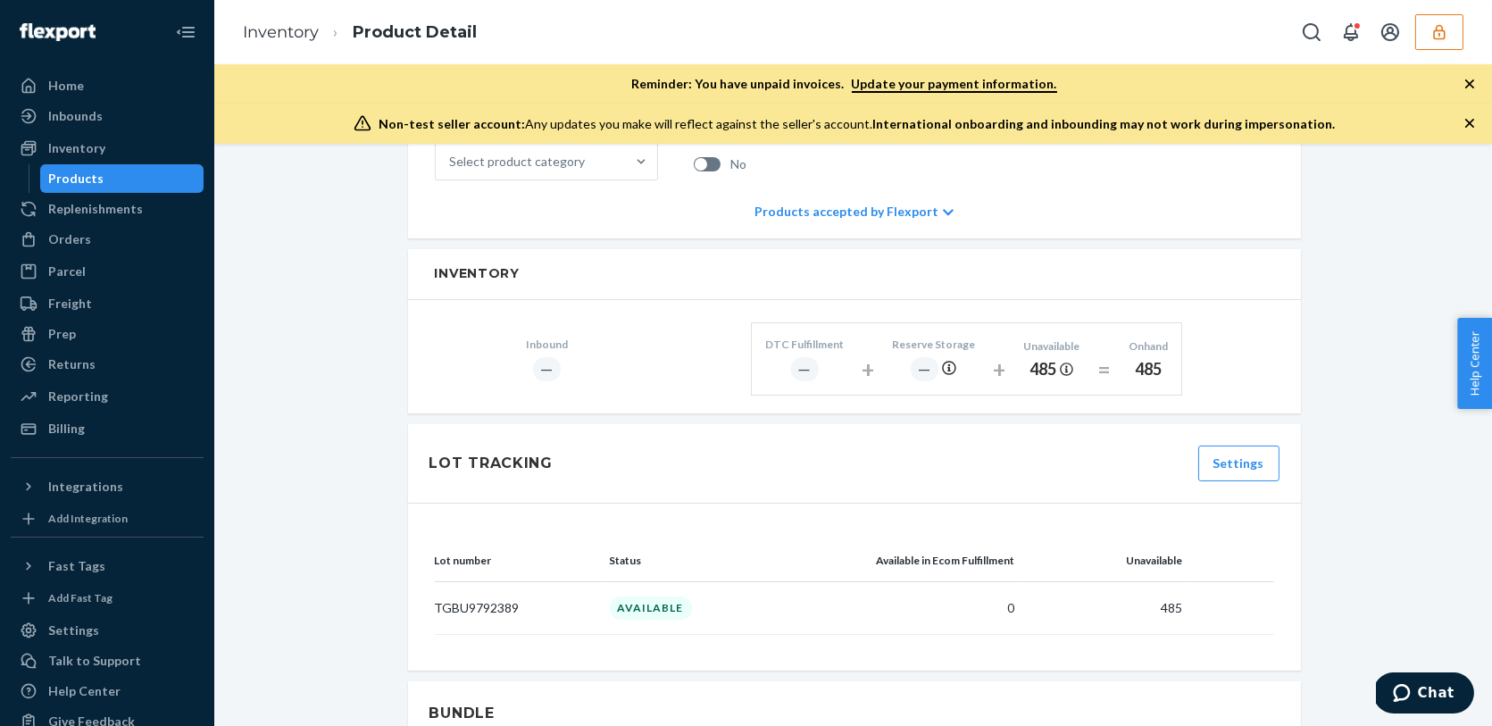
click at [479, 606] on p "TGBU9792389" at bounding box center [515, 608] width 161 height 18
click at [498, 603] on p "TGBU9792389" at bounding box center [515, 608] width 161 height 18
copy p "TGBU9792389"
